Goal: Task Accomplishment & Management: Use online tool/utility

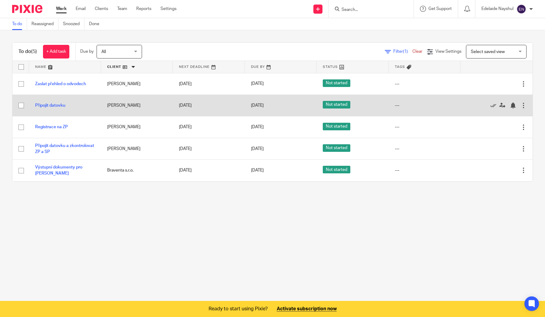
click at [22, 104] on input "checkbox" at bounding box center [21, 106] width 12 height 12
checkbox input "true"
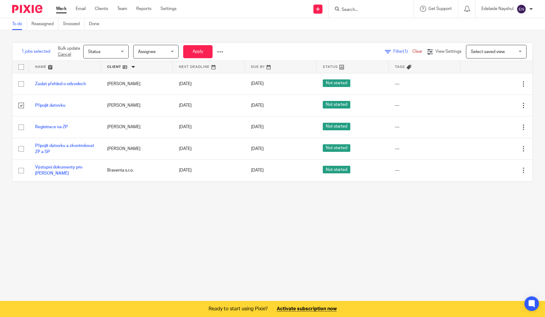
click at [114, 57] on span "Status" at bounding box center [104, 51] width 32 height 13
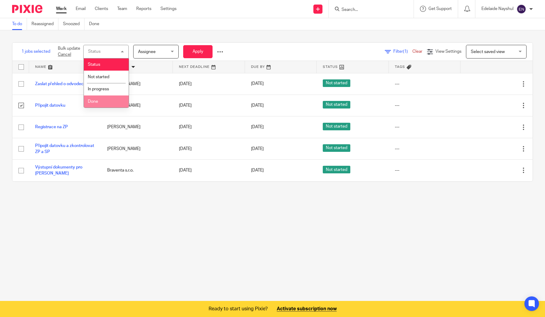
click at [97, 104] on span "Done" at bounding box center [93, 101] width 10 height 4
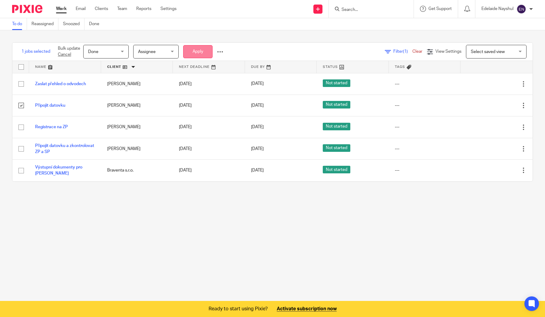
click at [198, 55] on button "Apply" at bounding box center [197, 51] width 29 height 13
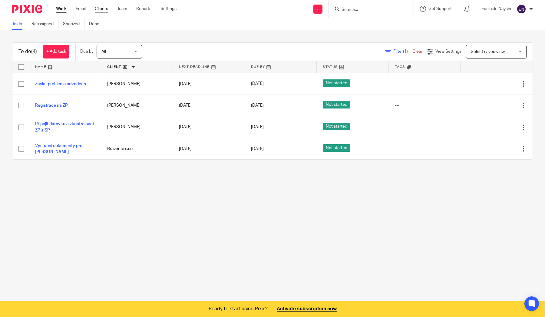
click at [97, 10] on link "Clients" at bounding box center [101, 9] width 13 height 6
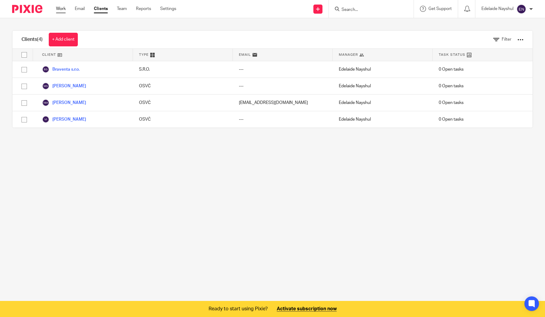
click at [57, 9] on link "Work" at bounding box center [61, 9] width 10 height 6
